Goal: Complete application form

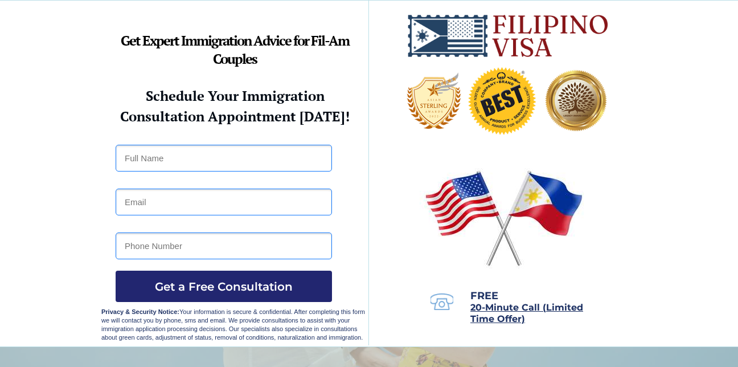
click at [184, 161] on input "text" at bounding box center [224, 158] width 216 height 27
click at [712, 225] on div at bounding box center [369, 174] width 738 height 346
click at [212, 161] on input "text" at bounding box center [224, 158] width 216 height 27
type input "anna lei debell"
click at [140, 202] on input "email" at bounding box center [224, 201] width 216 height 27
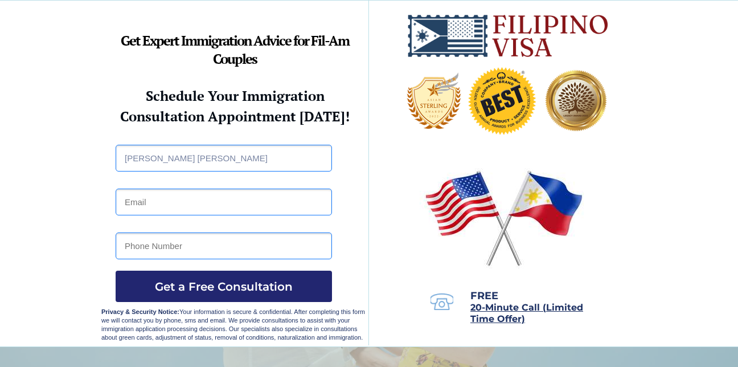
type input "arominlenlen@gmail.com"
click at [186, 247] on input "tel" at bounding box center [224, 245] width 216 height 27
type input "09171331373"
click at [194, 283] on span "Get a Free Consultation" at bounding box center [224, 287] width 216 height 14
